Goal: Task Accomplishment & Management: Manage account settings

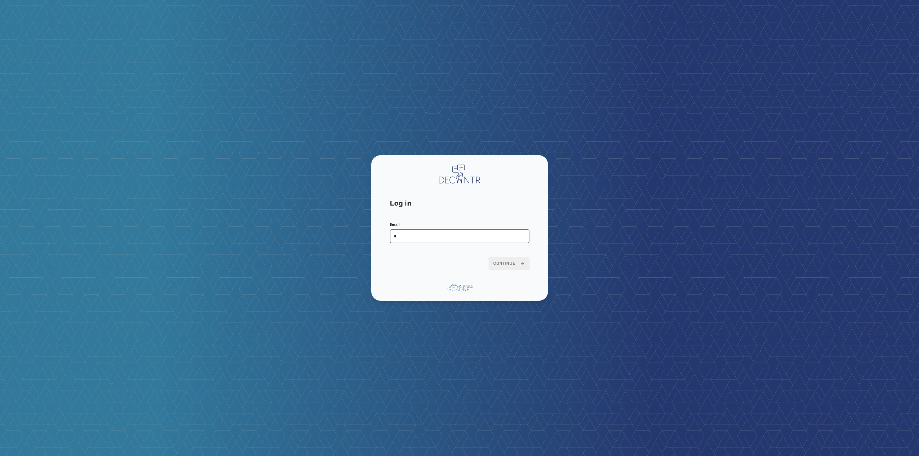
type input "**********"
click at [489, 257] on button "Continue" at bounding box center [509, 263] width 41 height 13
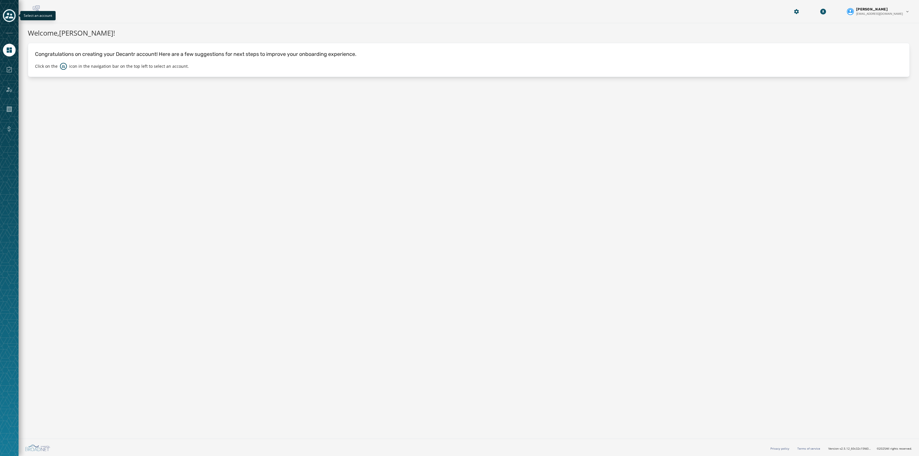
click at [10, 13] on icon "Toggle account select drawer" at bounding box center [9, 16] width 8 height 8
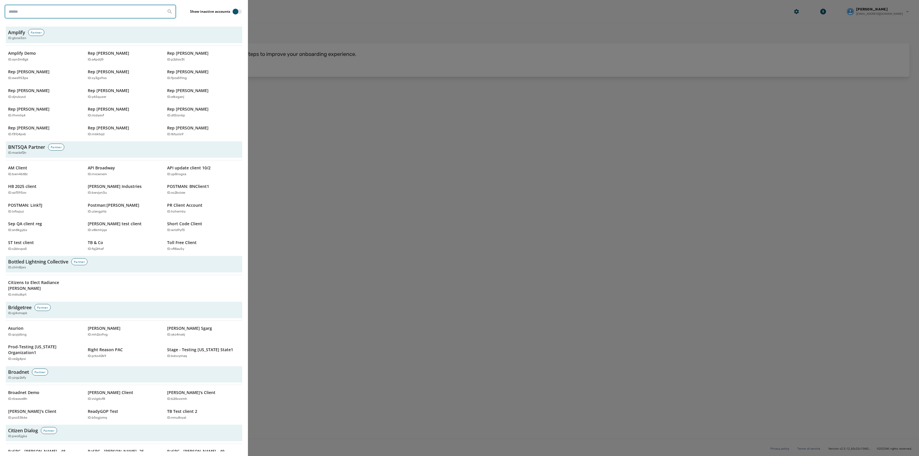
click at [28, 14] on input "search" at bounding box center [90, 12] width 171 height 14
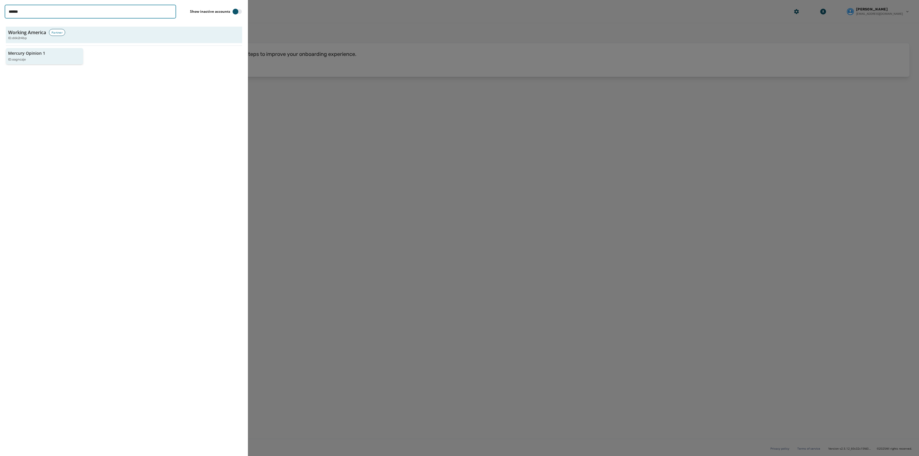
type input "******"
click at [32, 60] on div "ID: oogncaje" at bounding box center [41, 59] width 67 height 5
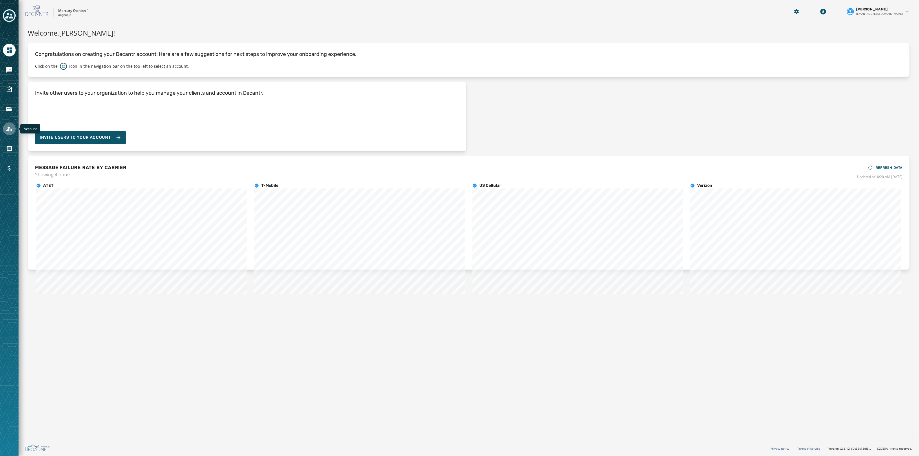
click at [8, 128] on icon "Navigate to Account" at bounding box center [9, 128] width 7 height 7
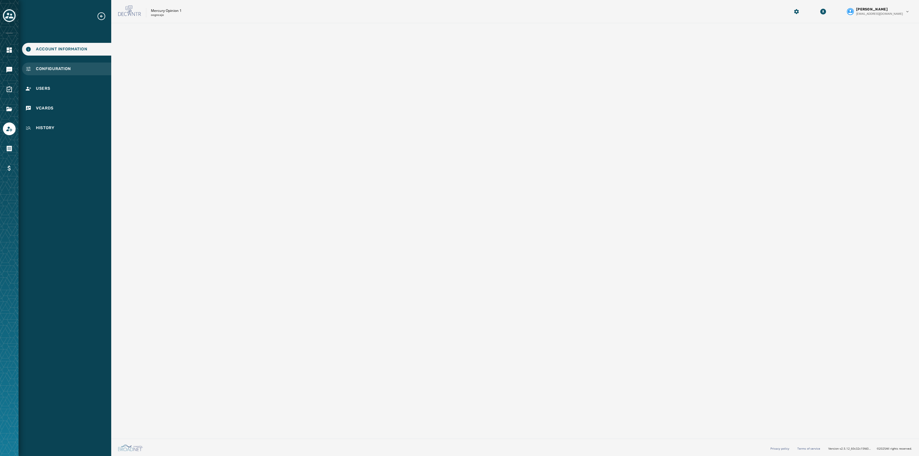
click at [58, 70] on span "Configuration" at bounding box center [53, 69] width 35 height 6
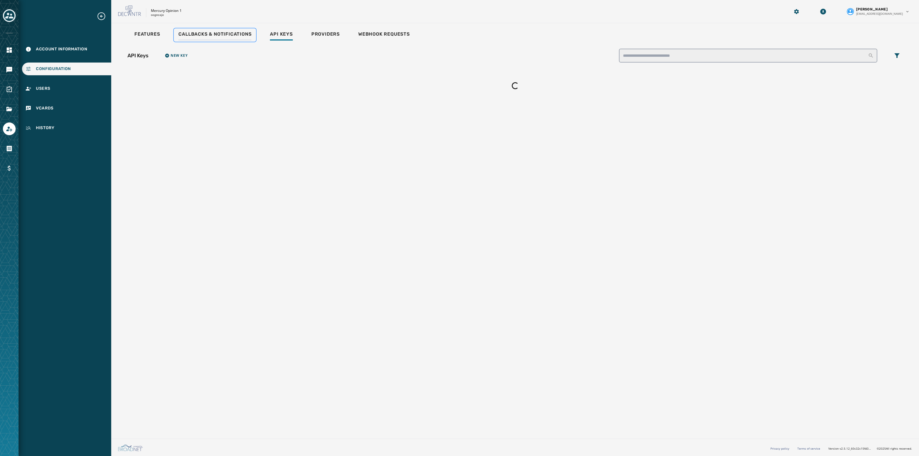
click at [196, 31] on link "Callbacks & Notifications" at bounding box center [215, 34] width 82 height 13
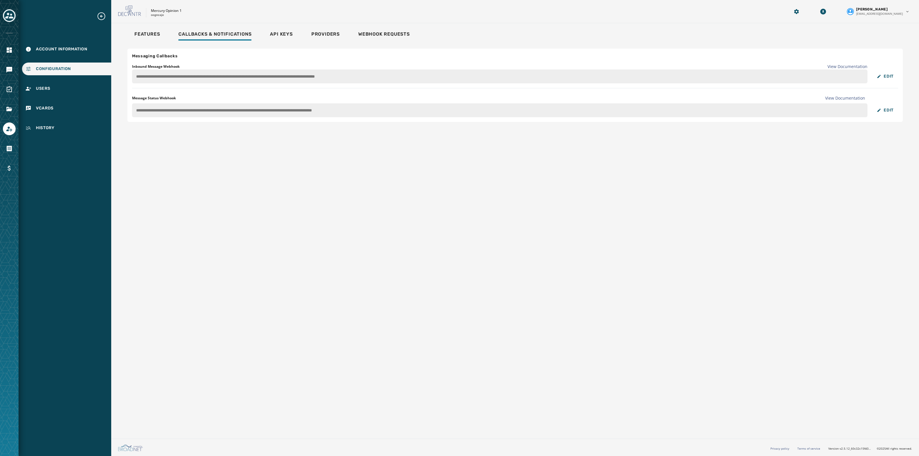
click at [135, 27] on div "**********" at bounding box center [515, 229] width 808 height 413
click at [135, 29] on link "Features" at bounding box center [147, 34] width 35 height 13
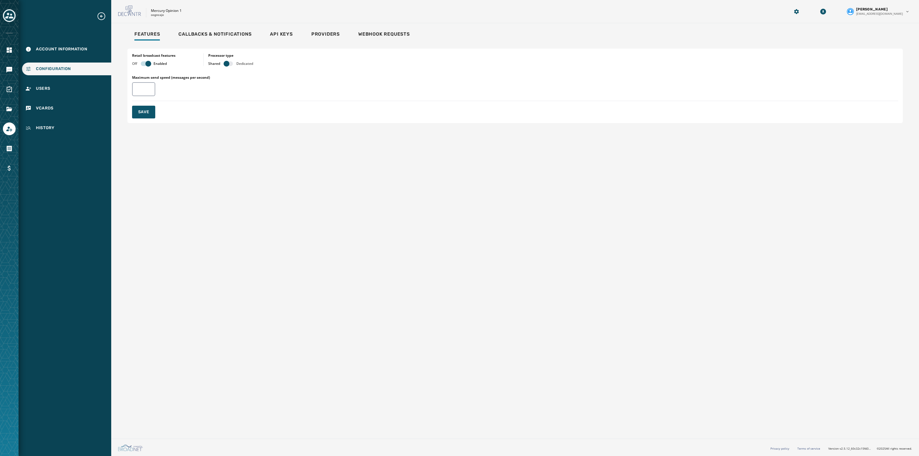
click at [162, 227] on div "Features Callbacks & Notifications Api Keys Providers Webhook Requests Retail b…" at bounding box center [515, 229] width 808 height 413
click at [226, 64] on span "button" at bounding box center [227, 64] width 6 height 6
click at [147, 116] on button "Save" at bounding box center [143, 112] width 23 height 13
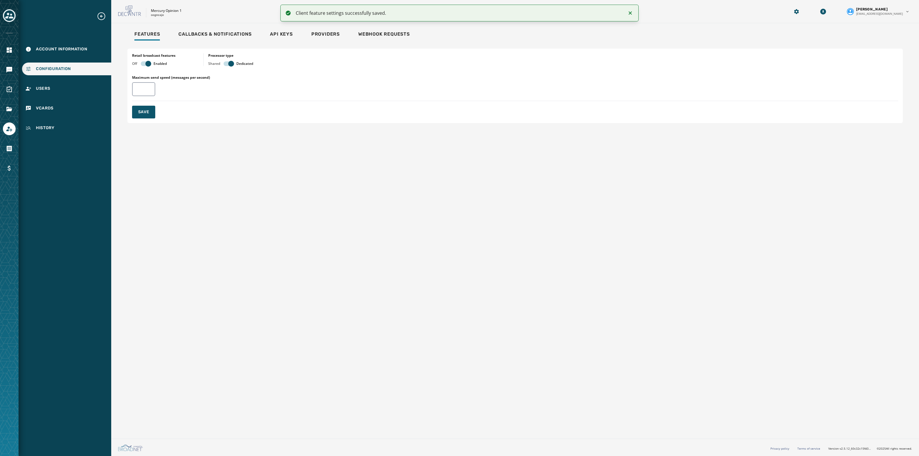
click at [629, 13] on icon "Notifications (F8)" at bounding box center [630, 13] width 7 height 7
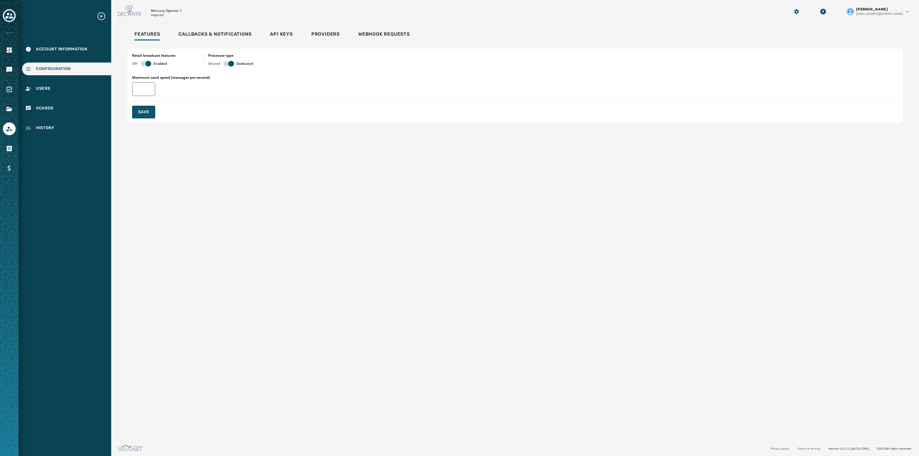
click at [371, 434] on div "Features Callbacks & Notifications Api Keys Providers Webhook Requests Retail b…" at bounding box center [515, 229] width 808 height 413
